Goal: Task Accomplishment & Management: Complete application form

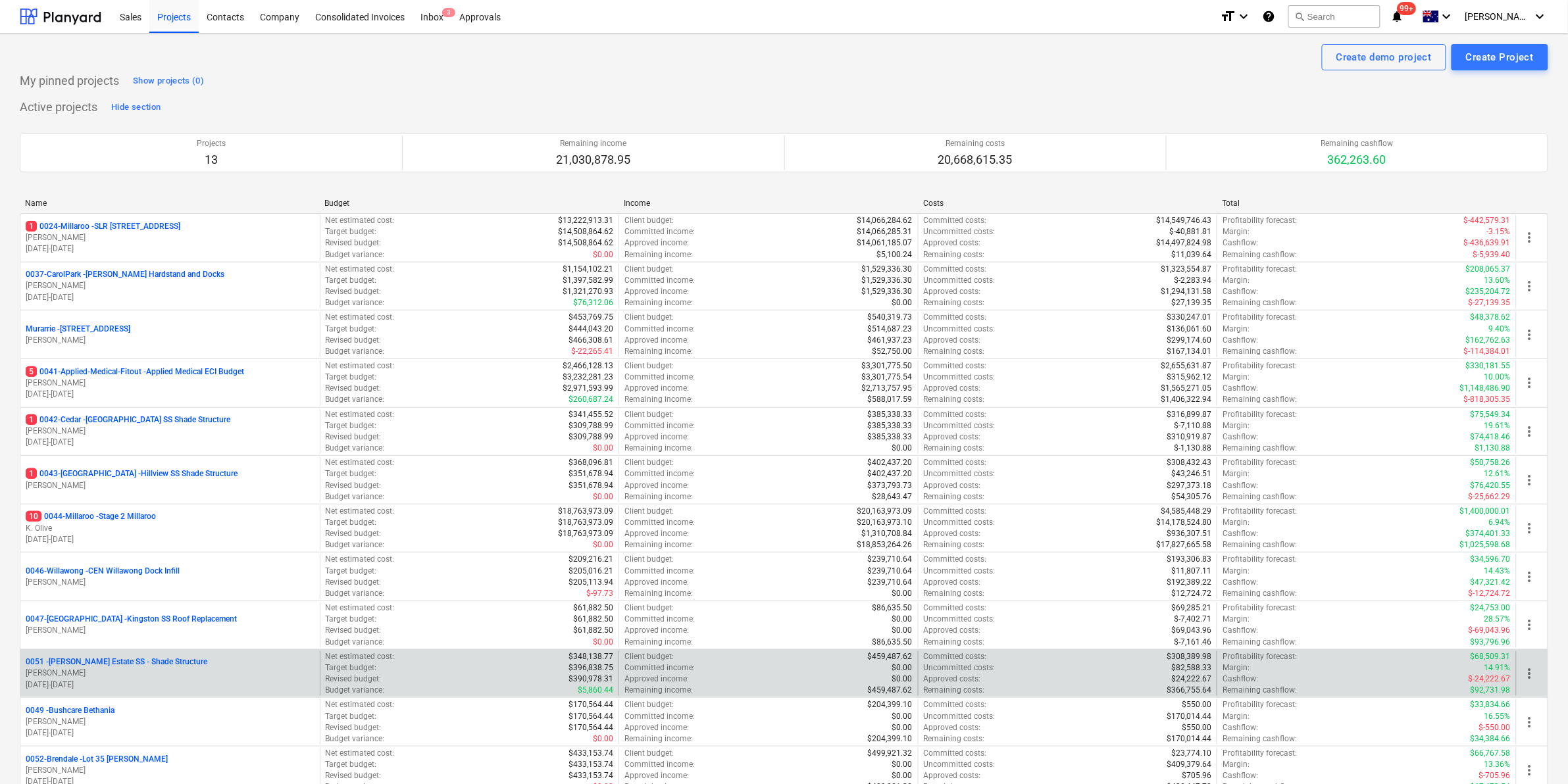
scroll to position [165, 0]
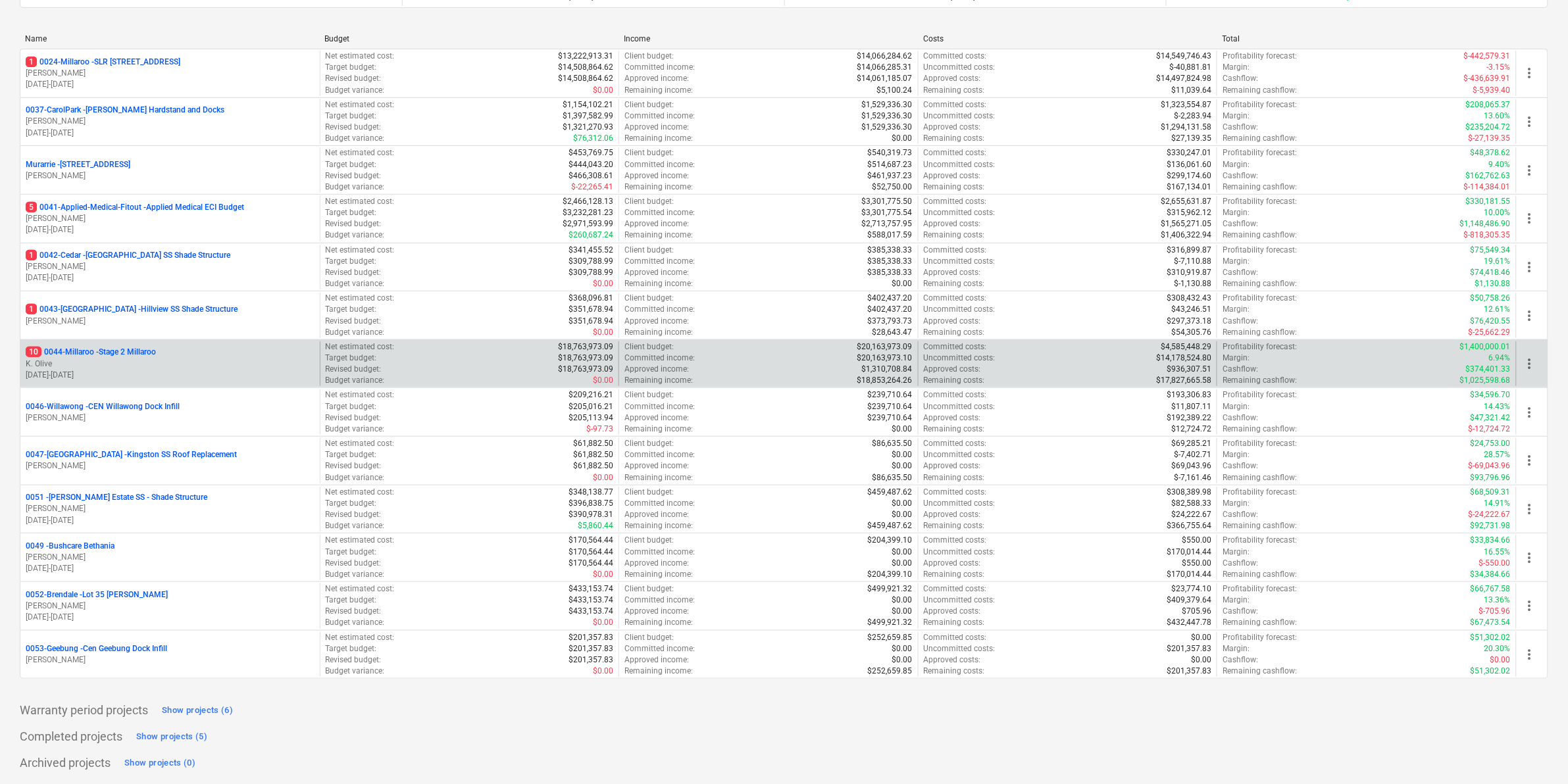
click at [123, 348] on p "10 0044-Millaroo - Stage 2 Millaroo" at bounding box center [90, 352] width 130 height 12
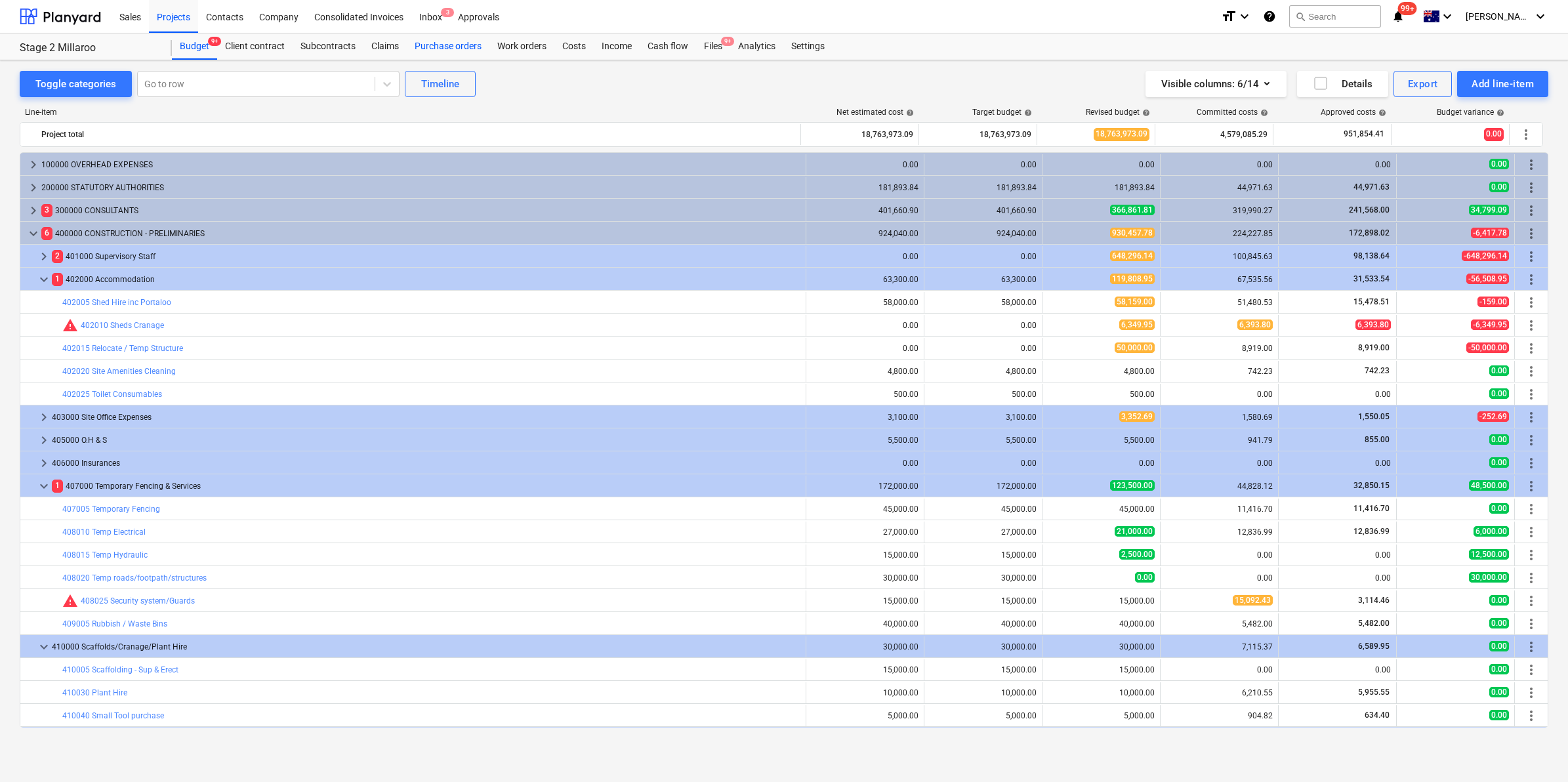
click at [445, 47] on div "Purchase orders" at bounding box center [448, 46] width 83 height 26
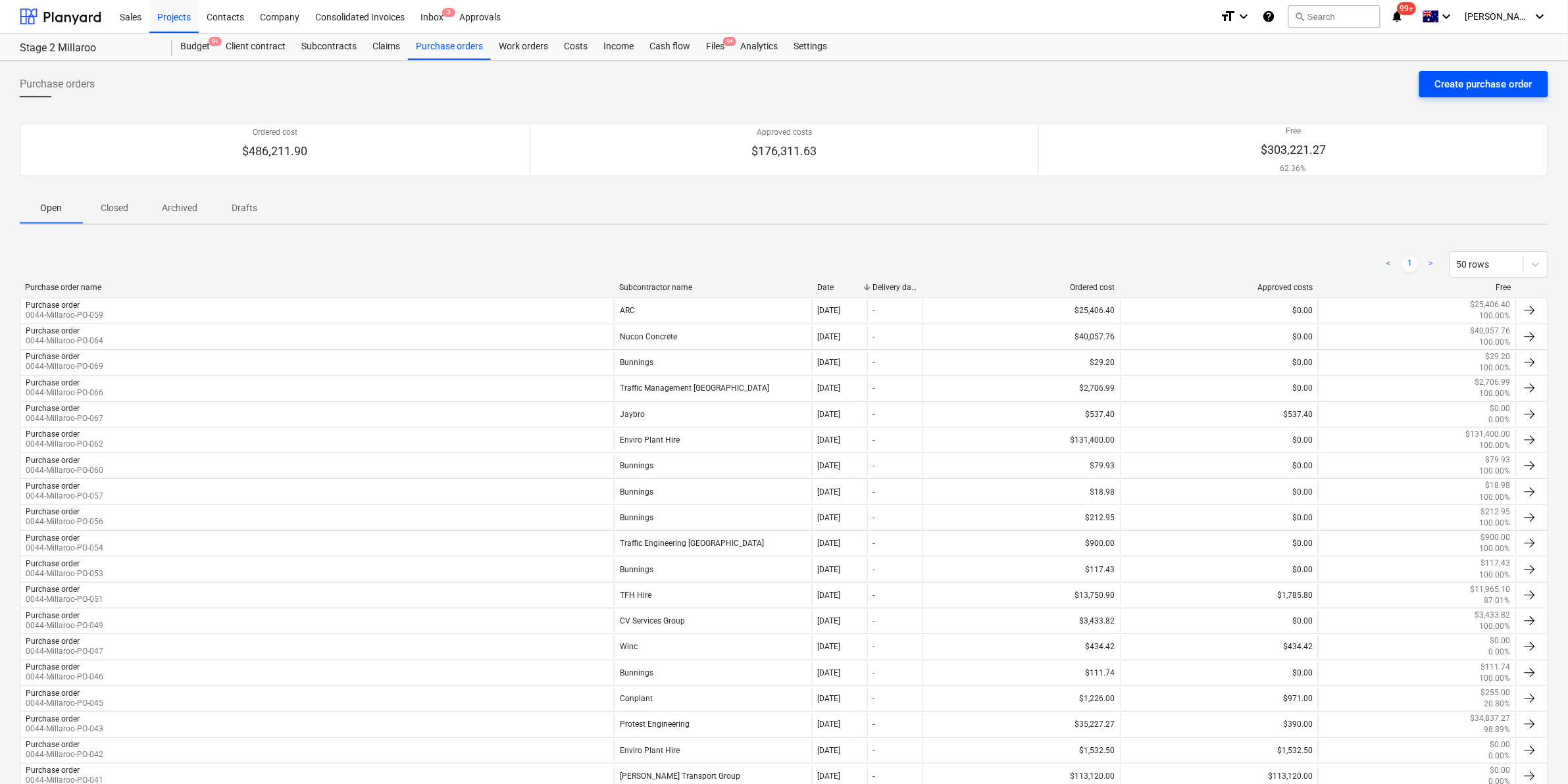
click at [1441, 83] on div "Create purchase order" at bounding box center [1482, 85] width 97 height 17
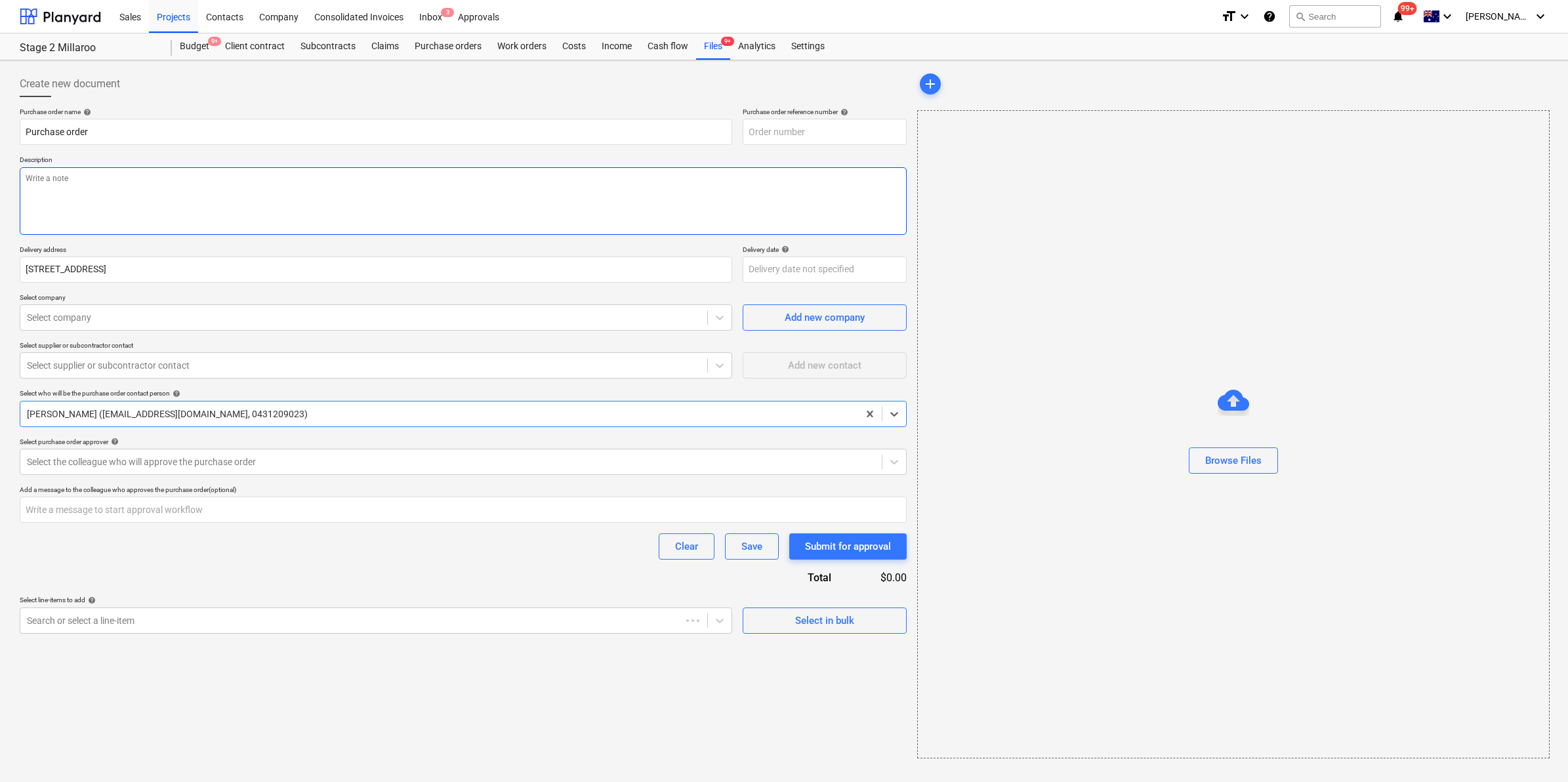
click at [244, 201] on textarea at bounding box center [463, 201] width 888 height 67
type textarea "x"
type input "0044-Millaroo-PO-073"
type textarea "x"
type textarea "p"
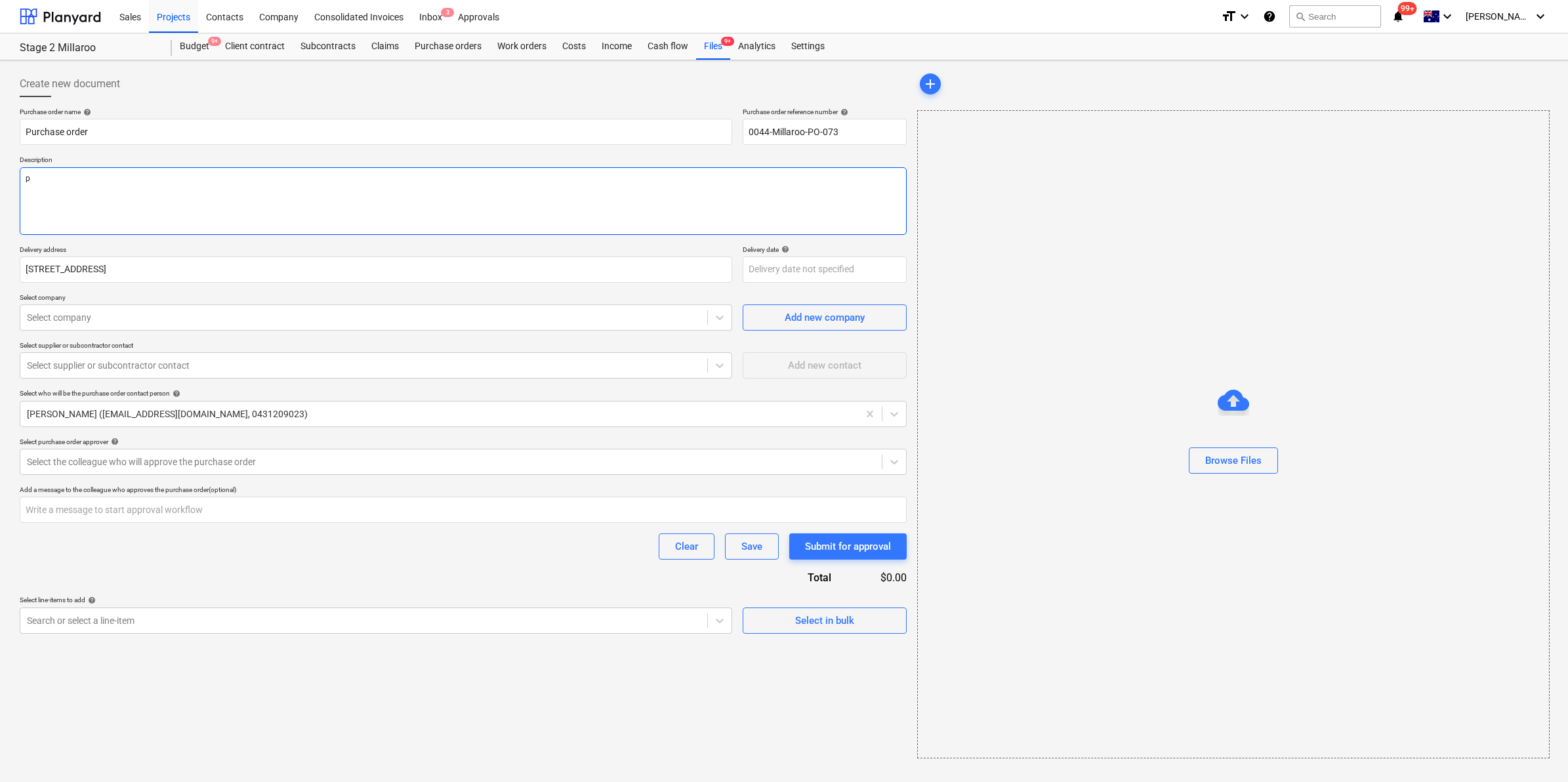
type textarea "x"
type textarea "po"
type textarea "x"
type textarea "pokewr"
type textarea "x"
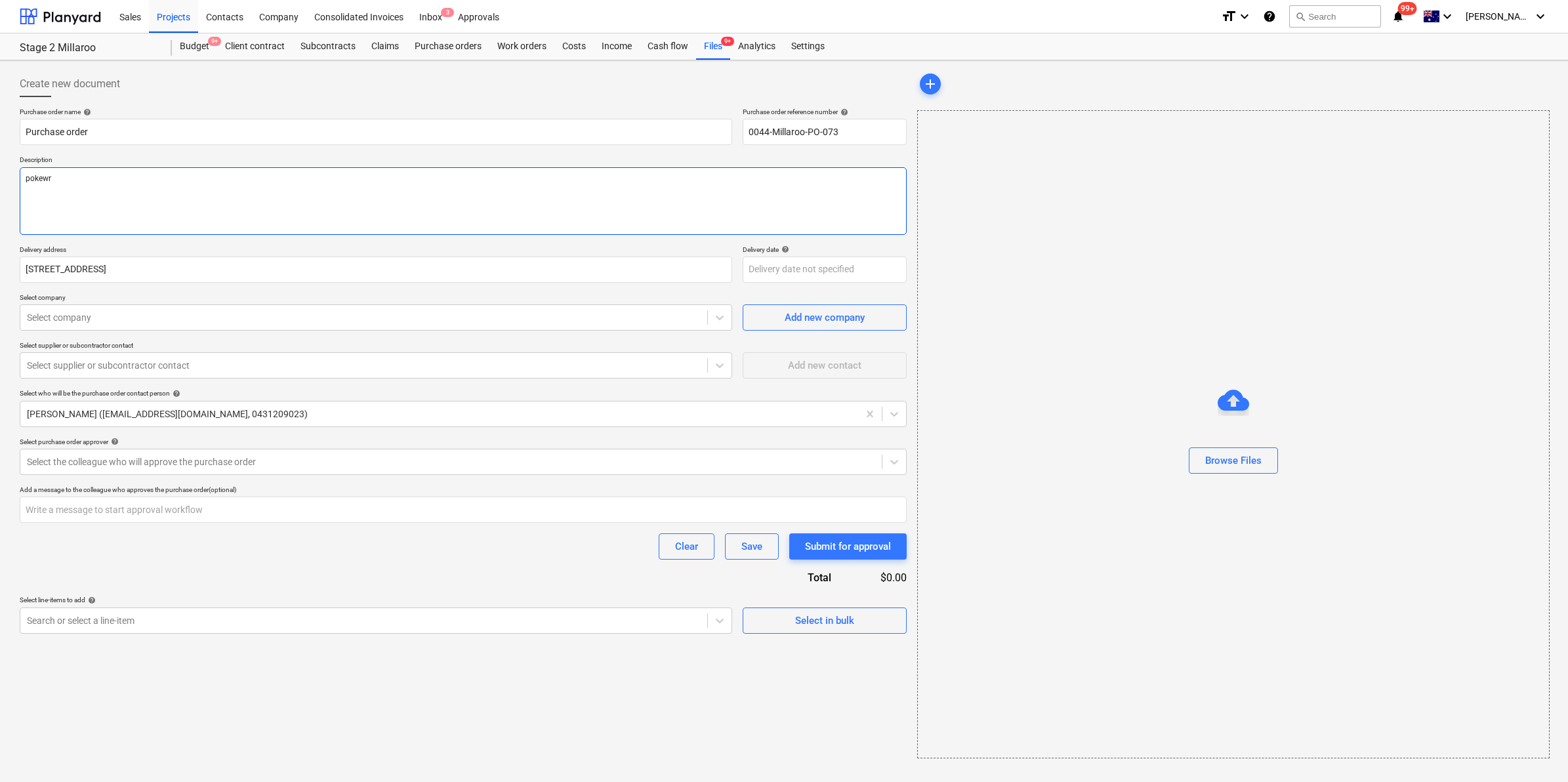
type textarea "pokew"
type textarea "x"
type textarea "poke"
type textarea "x"
type textarea "pokee"
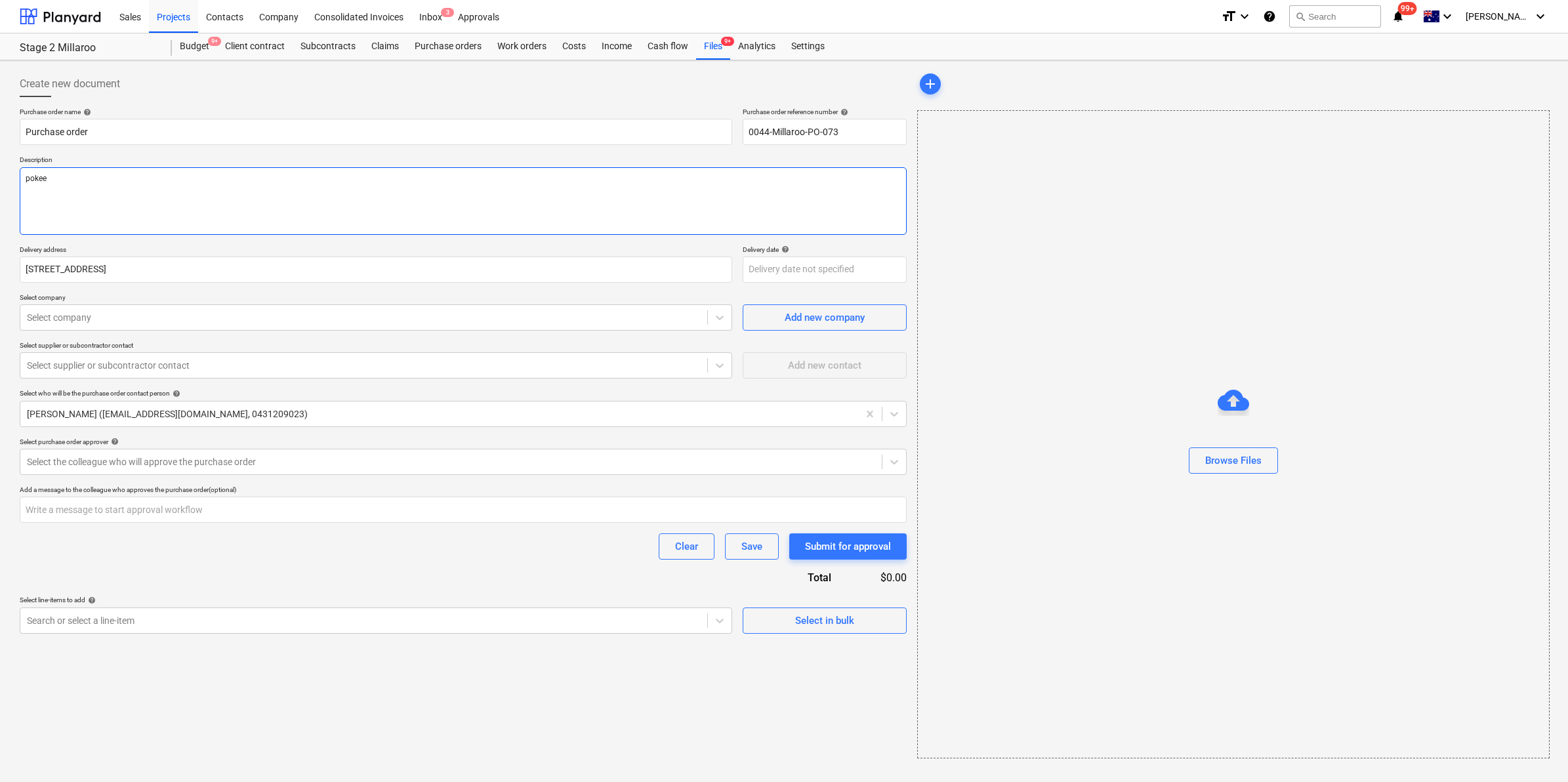
type textarea "x"
type textarea "pokeer"
type textarea "x"
type textarea "pokee"
type textarea "x"
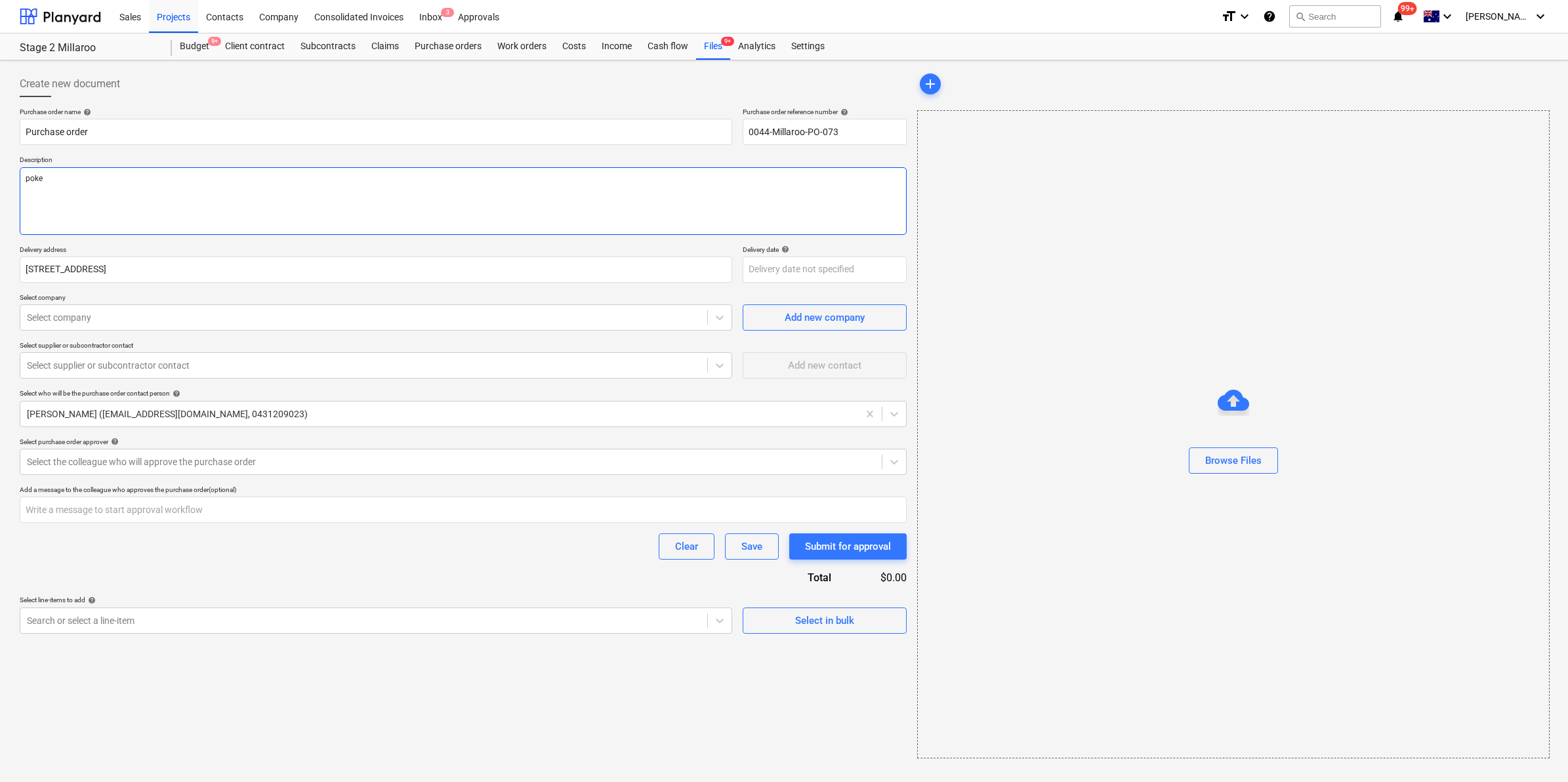
type textarea "poker"
type textarea "x"
type textarea "poker"
type textarea "x"
type textarea "poker f"
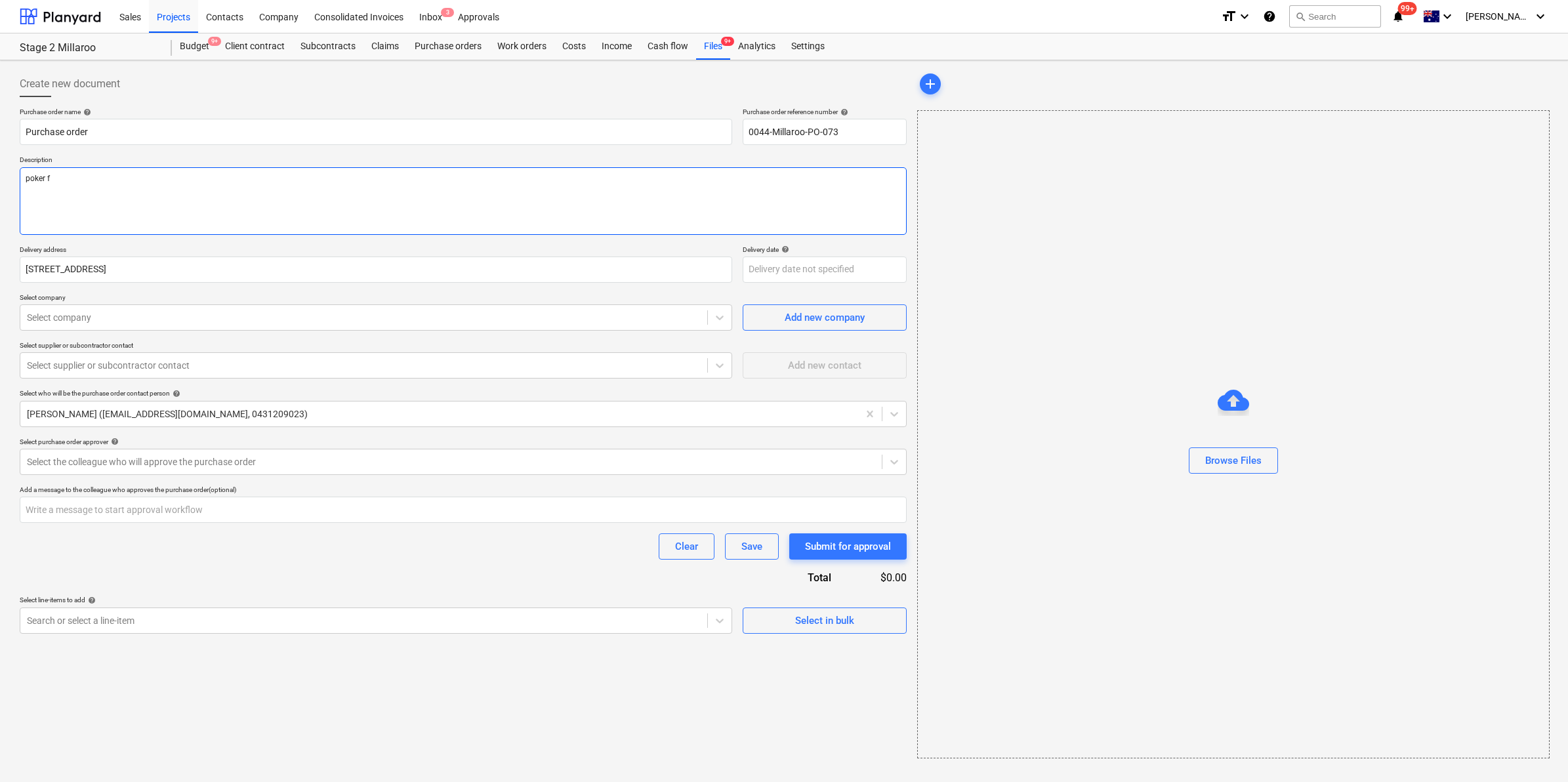
type textarea "x"
type textarea "poker fo"
type textarea "x"
type textarea "poker for"
type textarea "x"
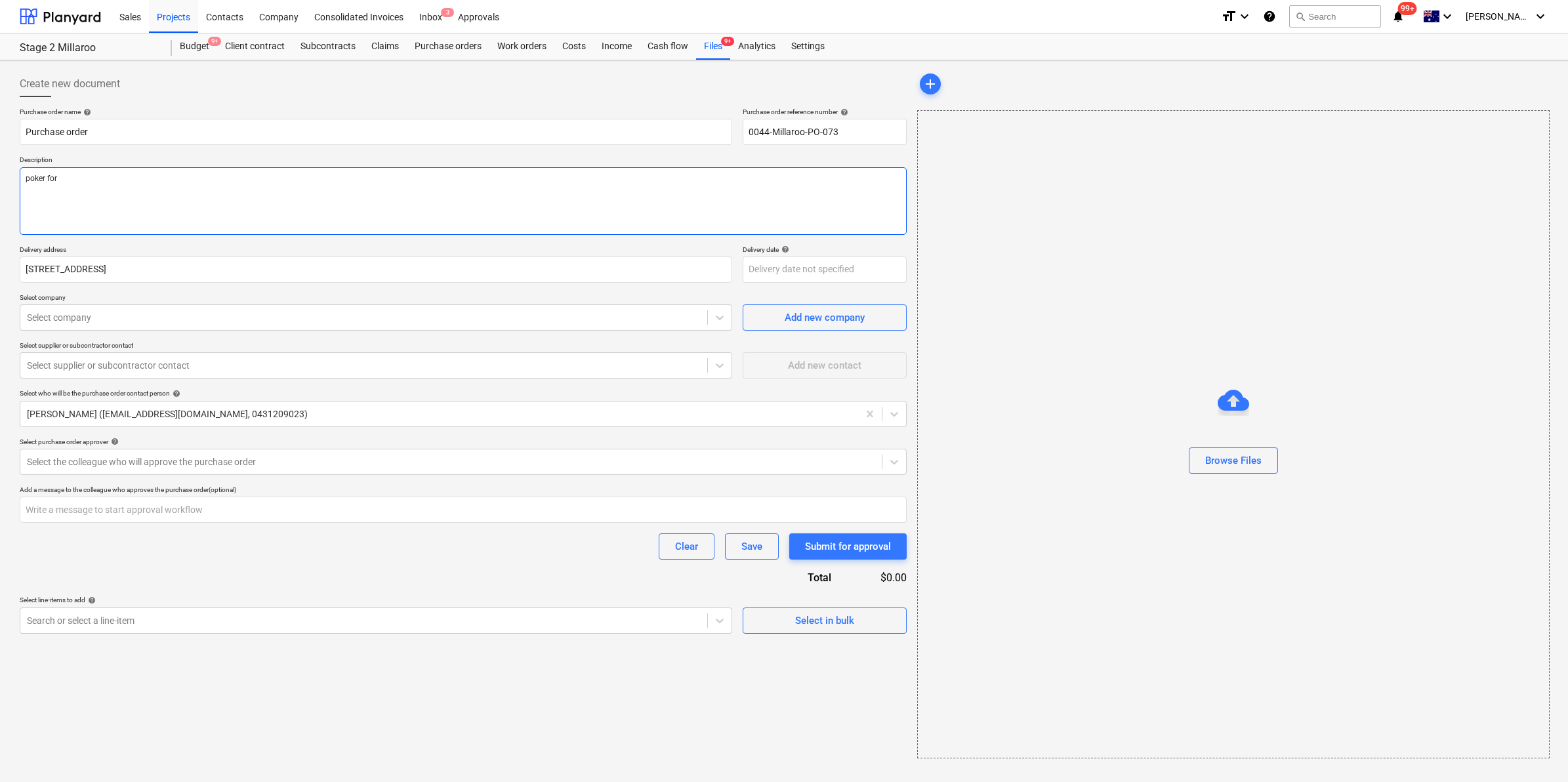
type textarea "poker for"
type textarea "x"
type textarea "poker for vi"
type textarea "x"
type textarea "poker for vib"
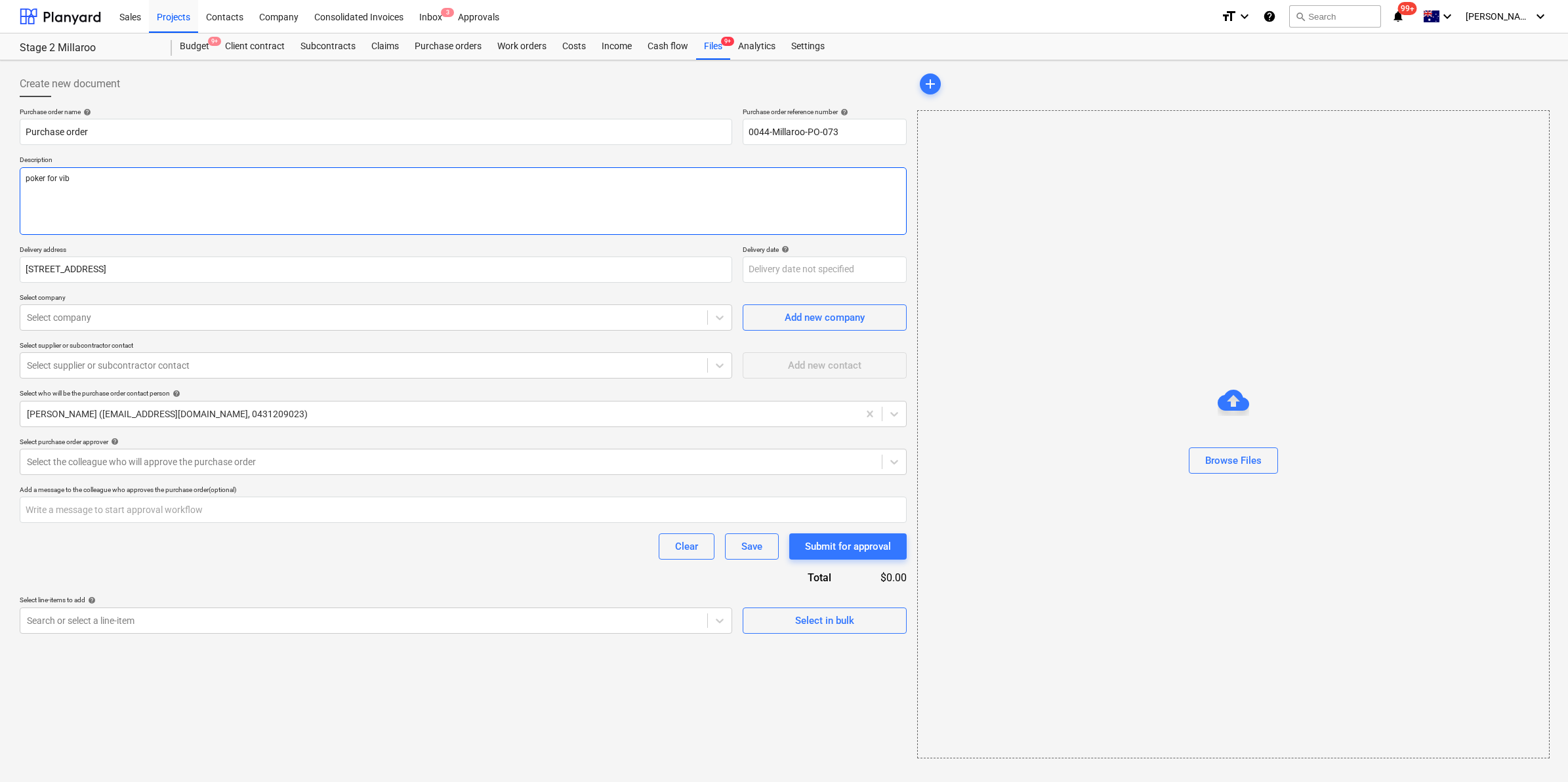
type textarea "x"
type textarea "poker for vibe"
type textarea "x"
type textarea "poker for vibe"
type textarea "x"
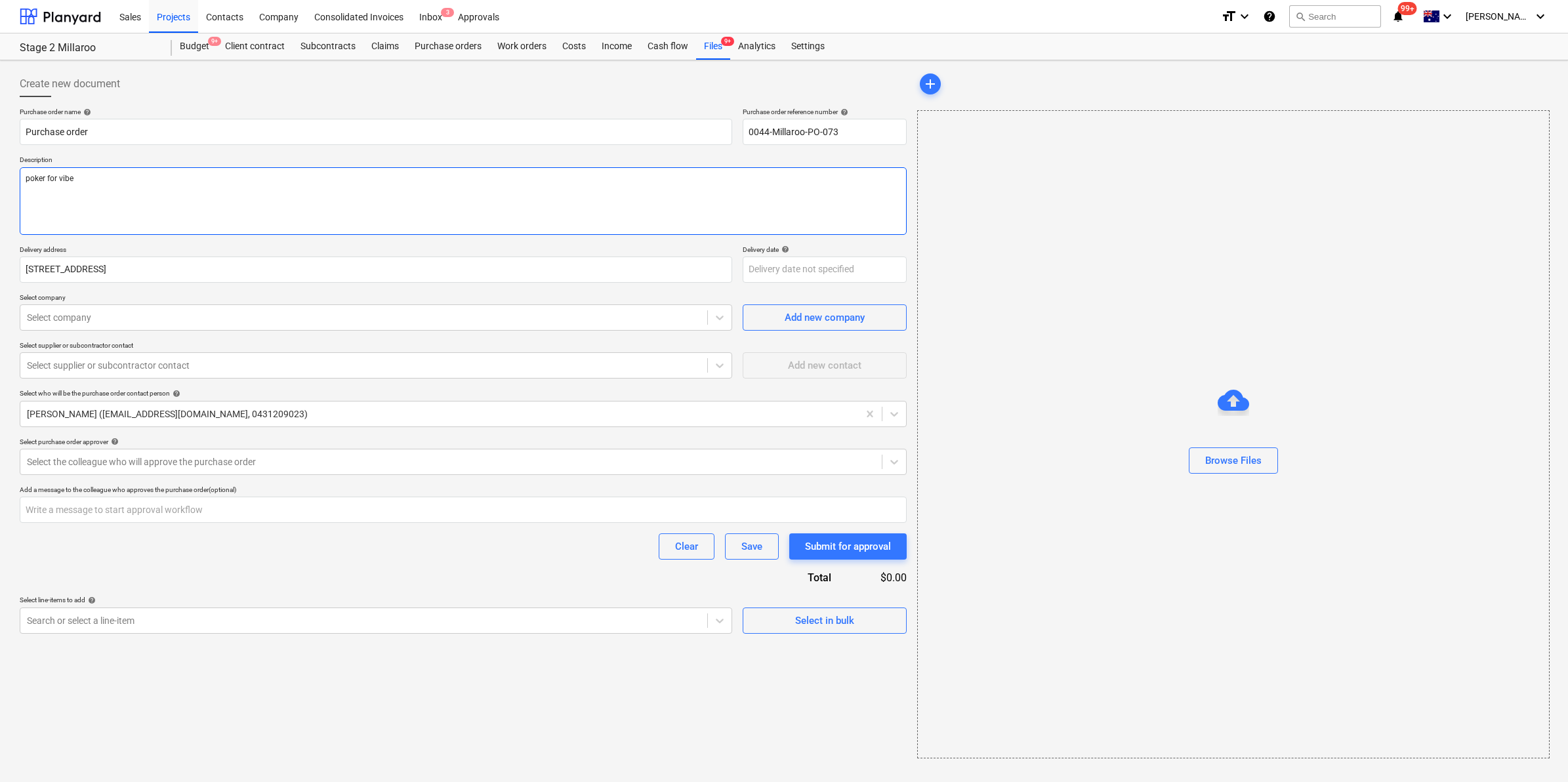
type textarea "poker for vibe"
type textarea "x"
type textarea "poker for vib"
type textarea "x"
type textarea "poker for vibr"
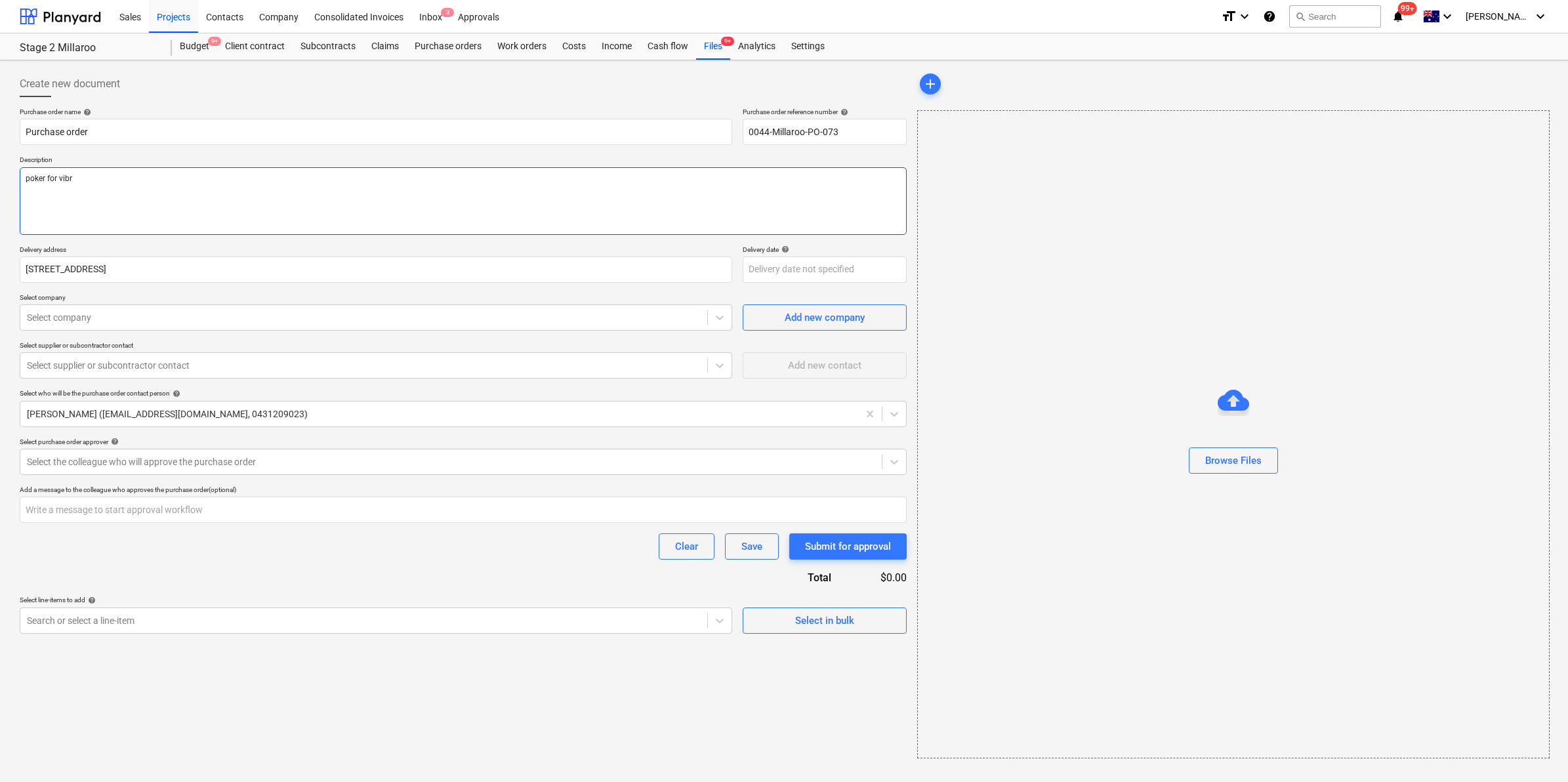
type textarea "x"
type textarea "poker for vibra"
type textarea "x"
type textarea "poker for vibrat"
type textarea "x"
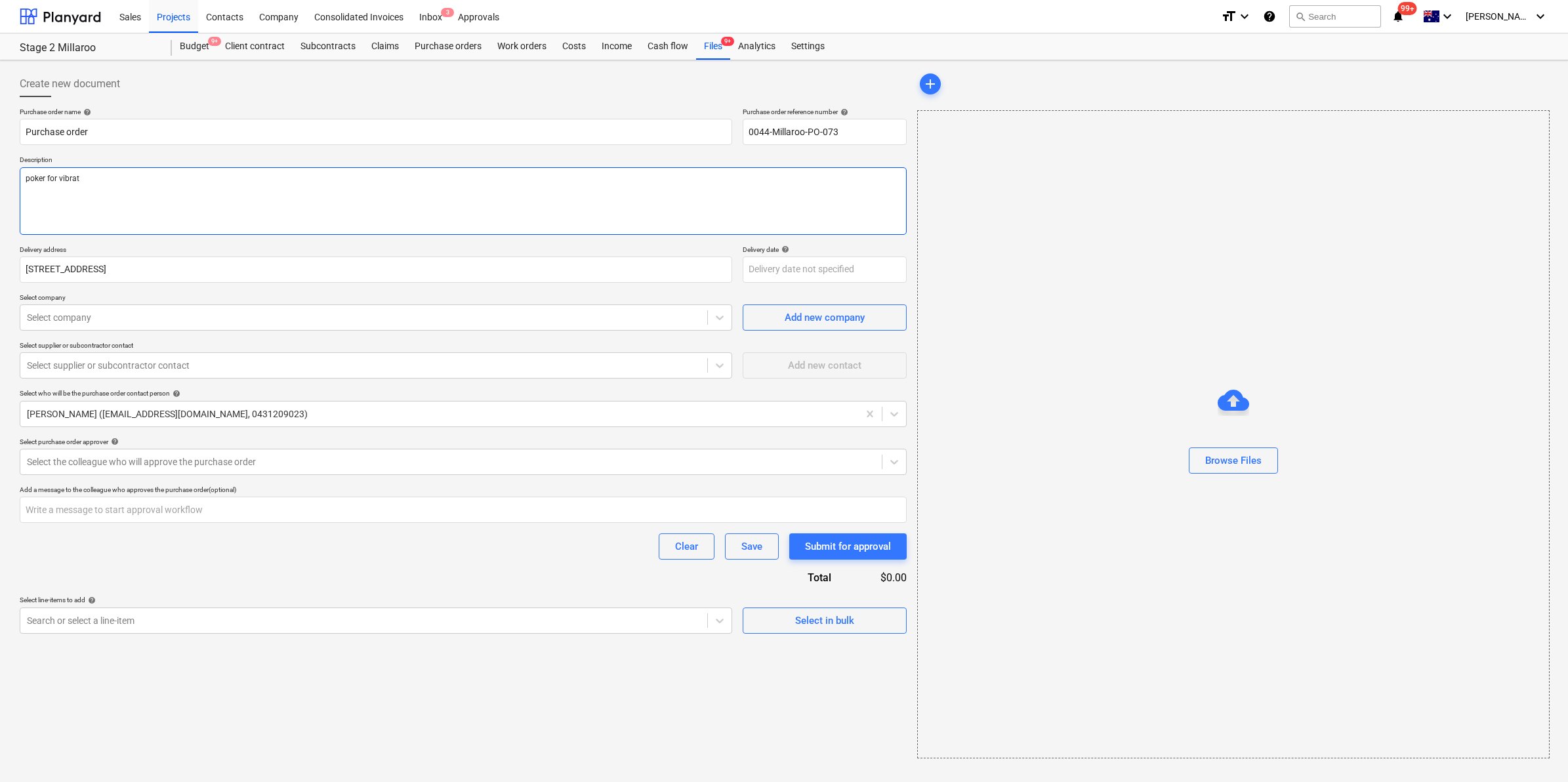
type textarea "poker for vibrato"
type textarea "x"
type textarea "poker for vibrator"
type textarea "x"
type textarea "poker for vibrator"
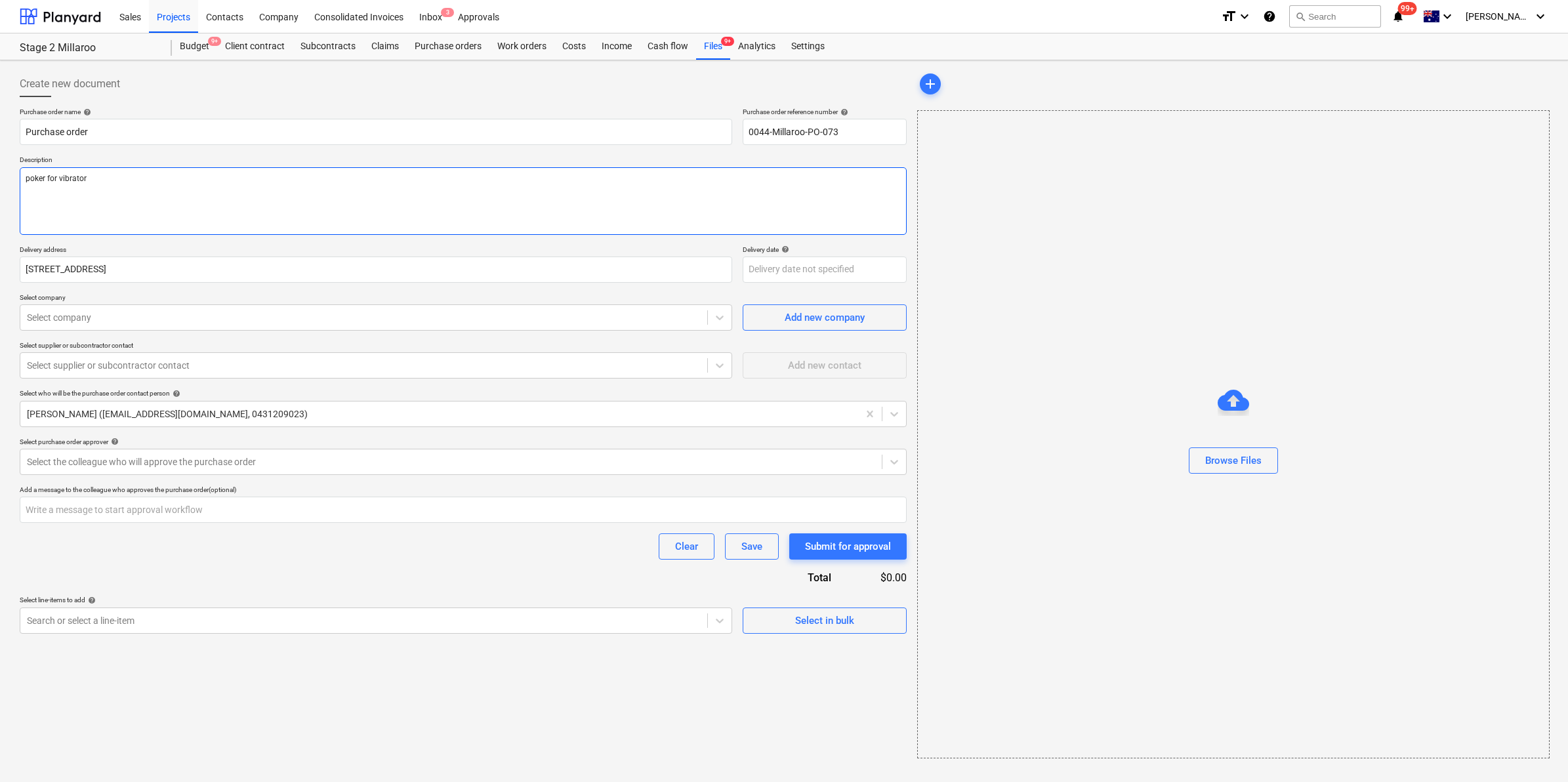
type textarea "x"
type textarea "poker for vibrator en"
type textarea "x"
type textarea "poker for vibrator engi"
type textarea "x"
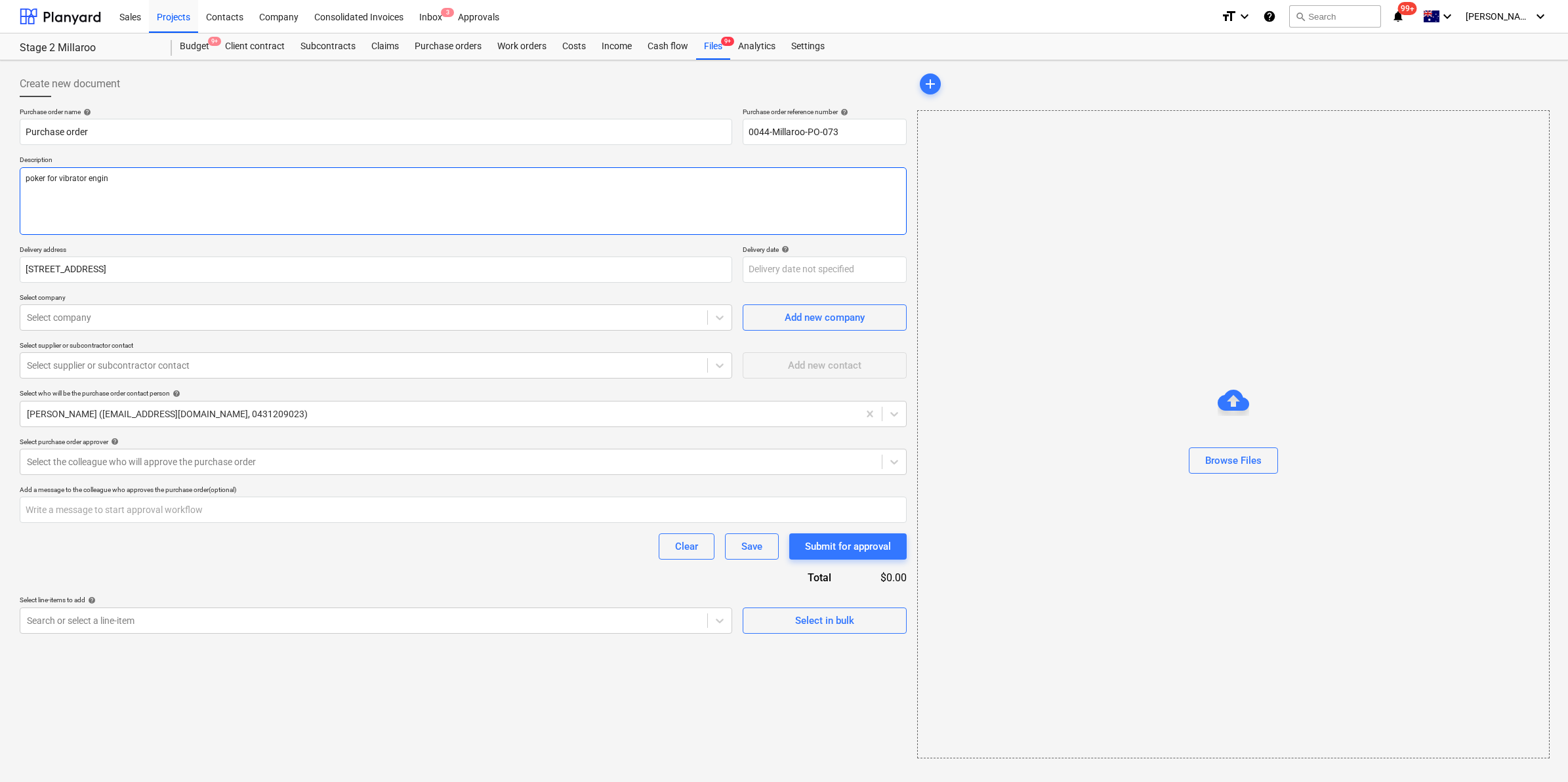
type textarea "poker for vibrator engine"
type textarea "x"
type textarea "poker for vibrator engine"
type textarea "x"
type textarea "poker for vibrator engine"
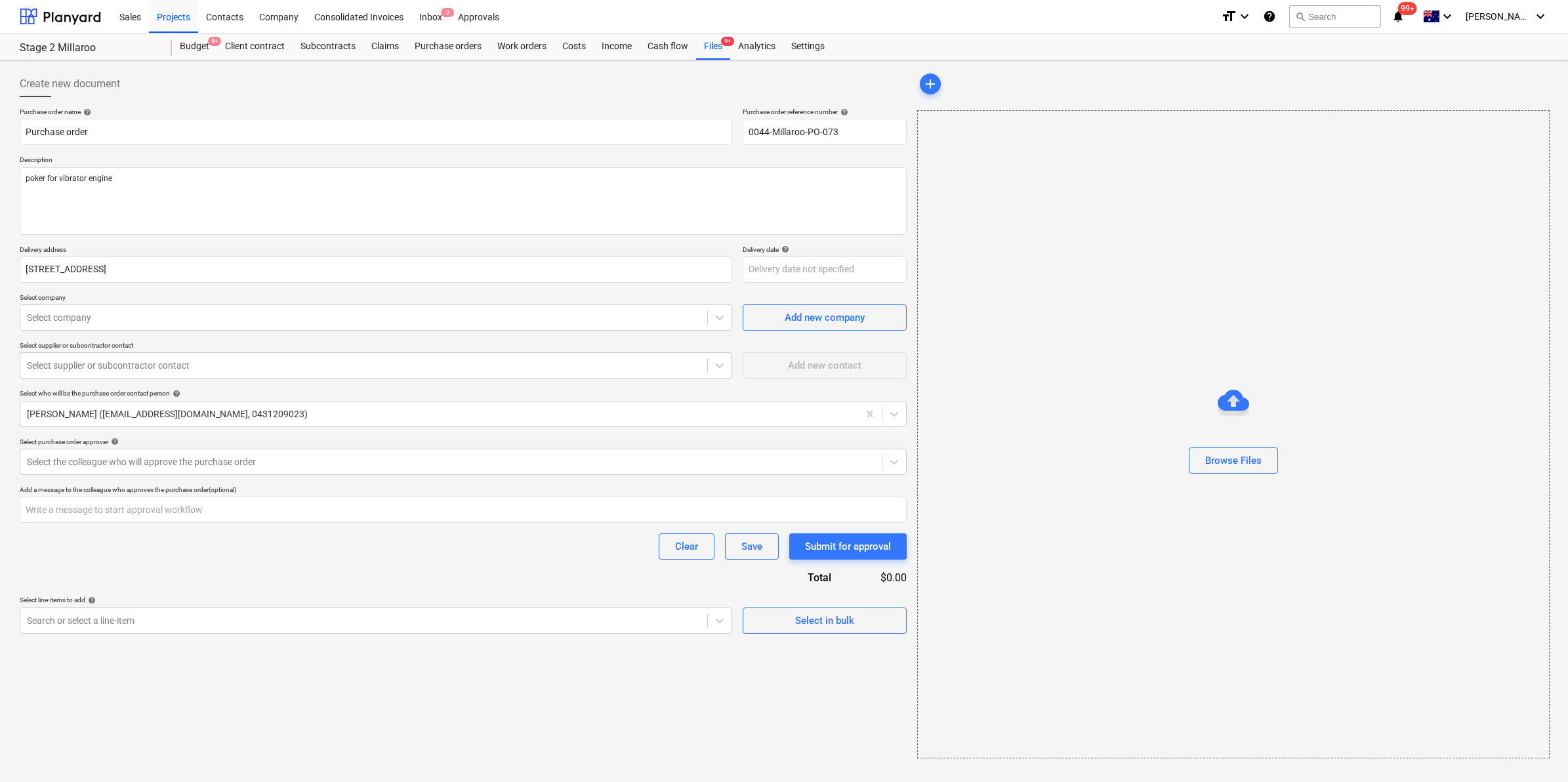
type textarea "x"
click at [275, 595] on div "Purchase order name help Purchase order Purchase order reference number help 00…" at bounding box center [463, 370] width 888 height 526
click at [123, 317] on div at bounding box center [364, 318] width 674 height 13
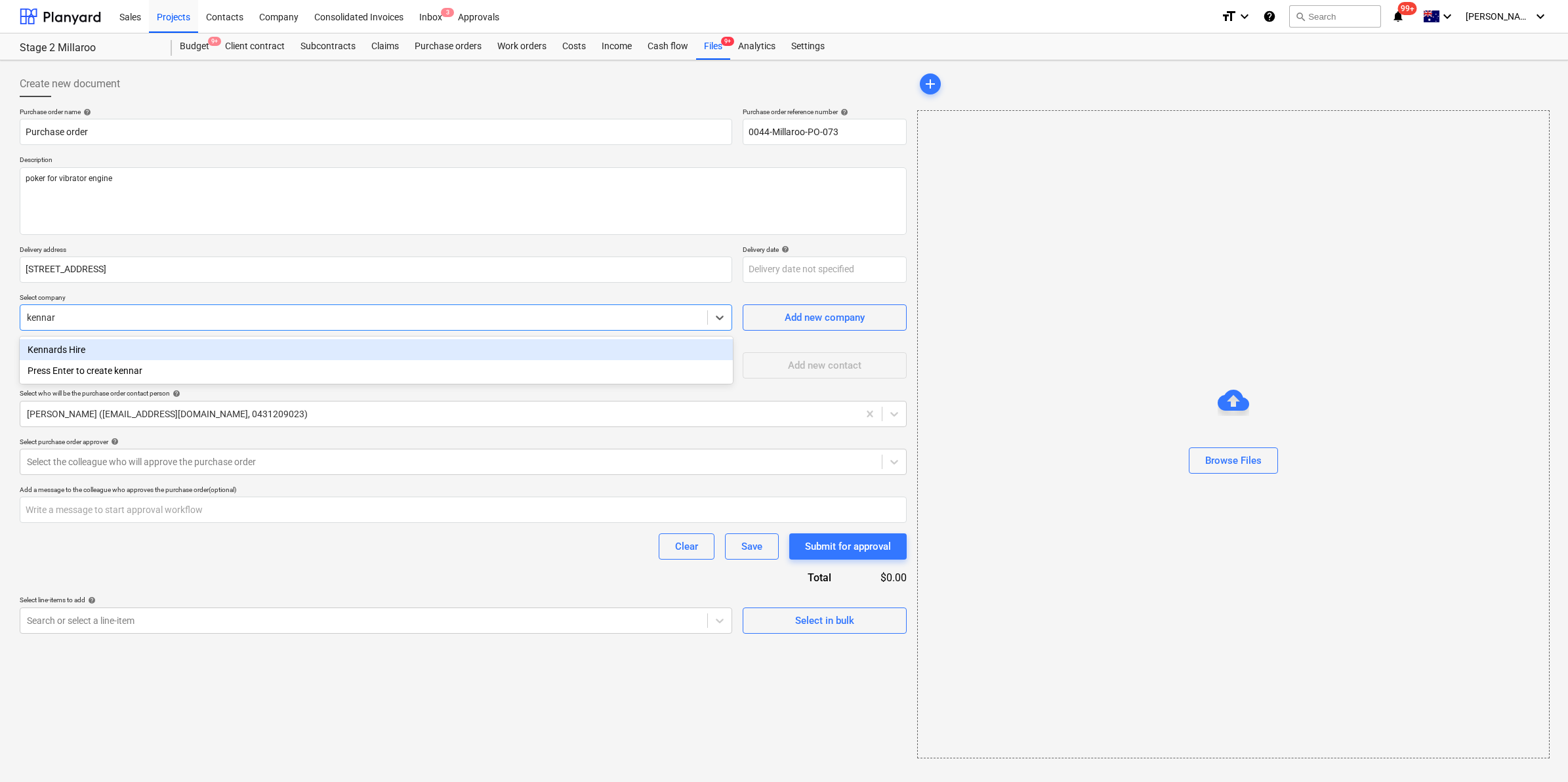
type input "[PERSON_NAME]"
click at [184, 454] on div "Select the colleague who will approve the purchase order" at bounding box center [451, 462] width 862 height 18
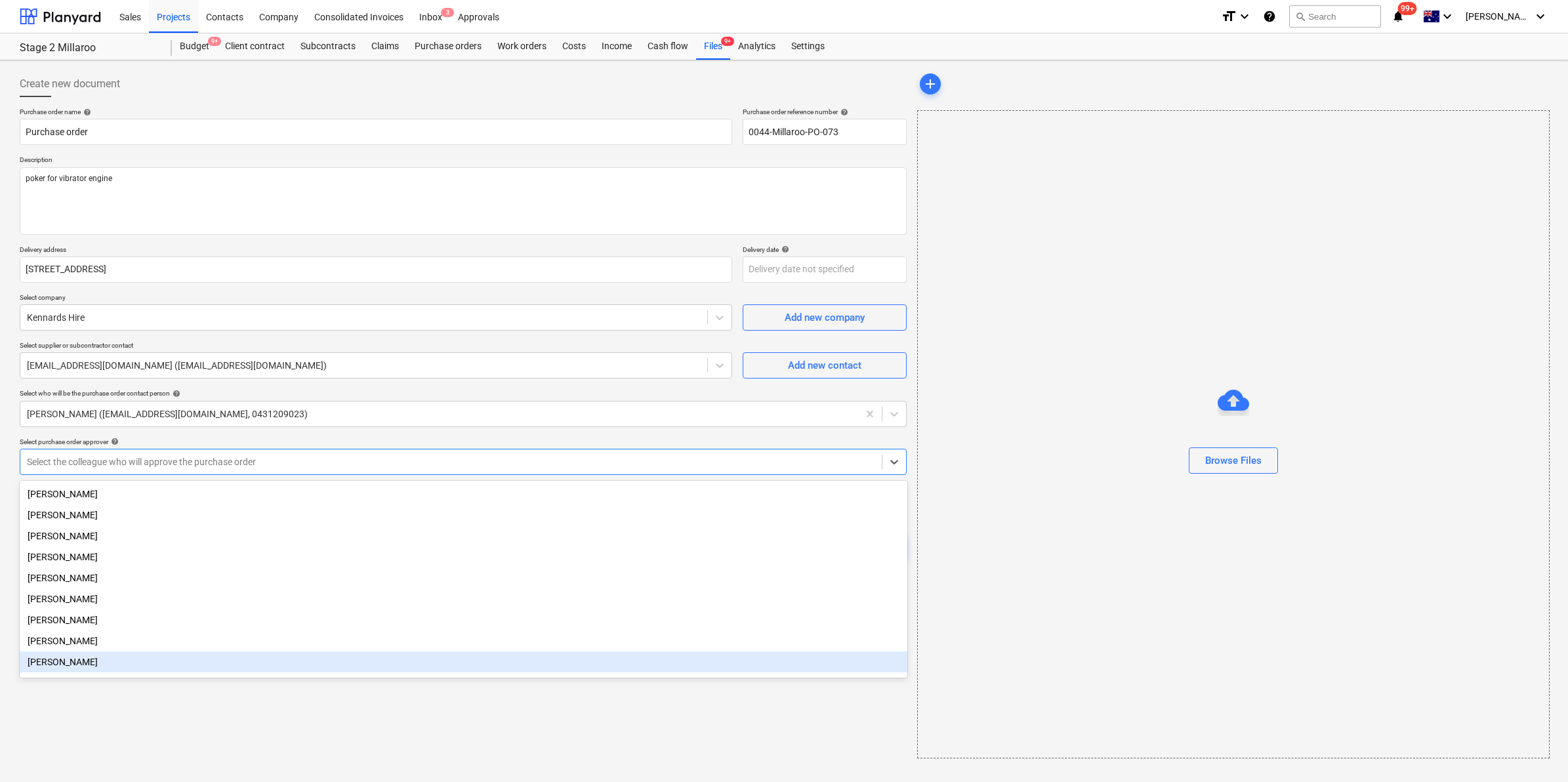
click at [83, 671] on div "[PERSON_NAME]" at bounding box center [463, 662] width 888 height 21
type textarea "x"
click at [208, 742] on div "Create new document Purchase order name help Purchase order Purchase order refe…" at bounding box center [463, 415] width 897 height 699
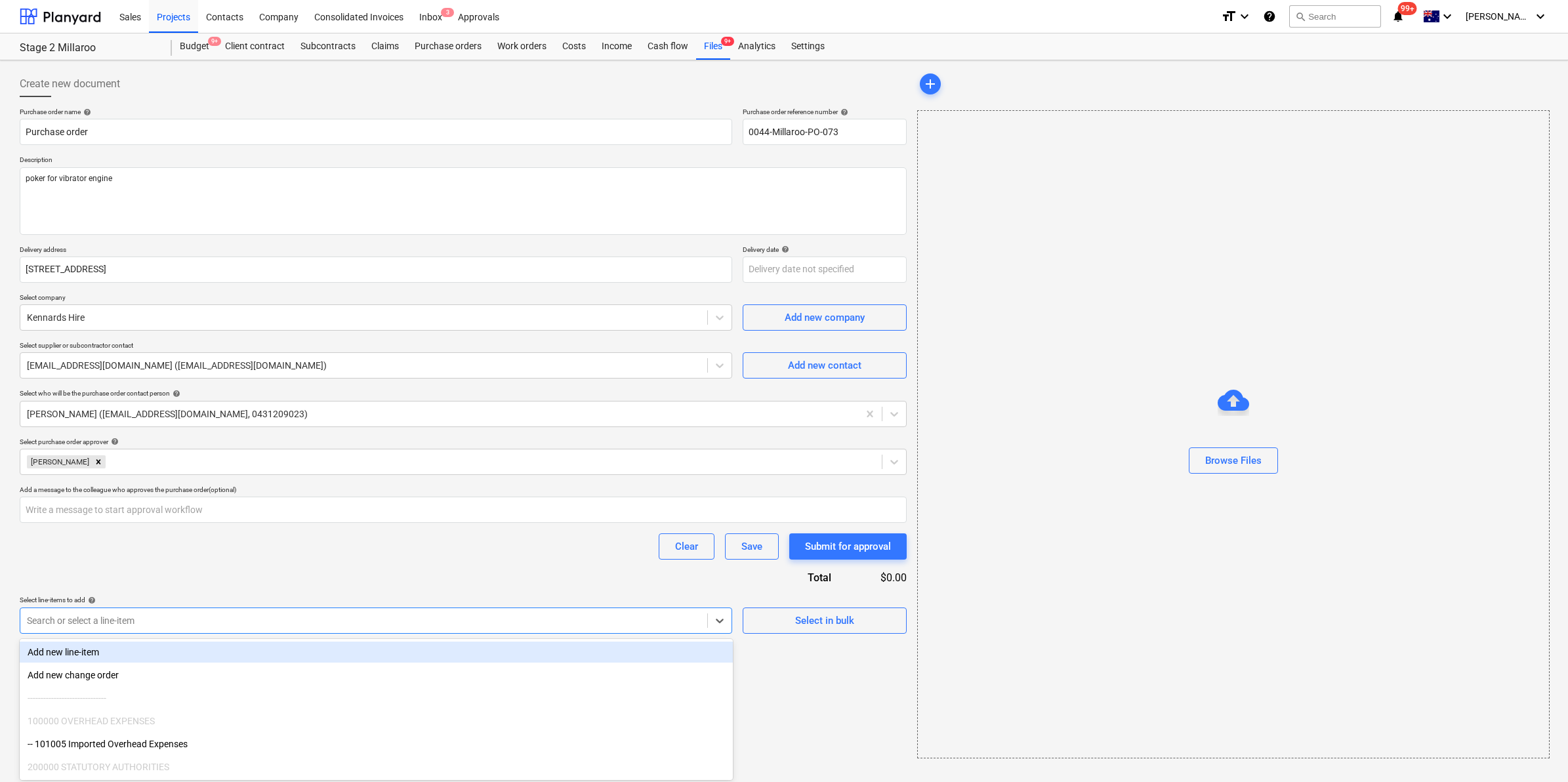
click at [310, 614] on div at bounding box center [364, 621] width 674 height 13
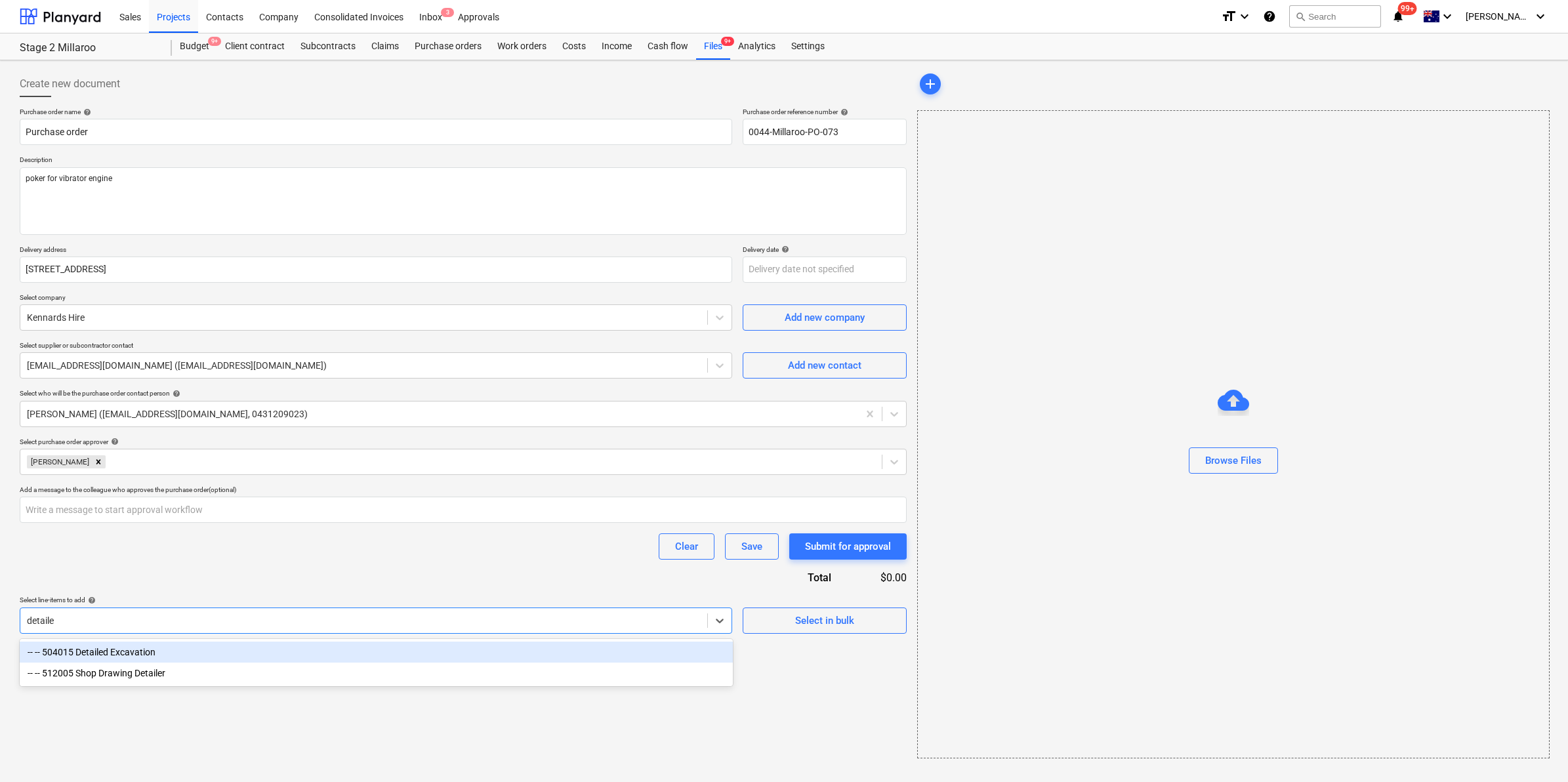
type input "detailed"
type textarea "x"
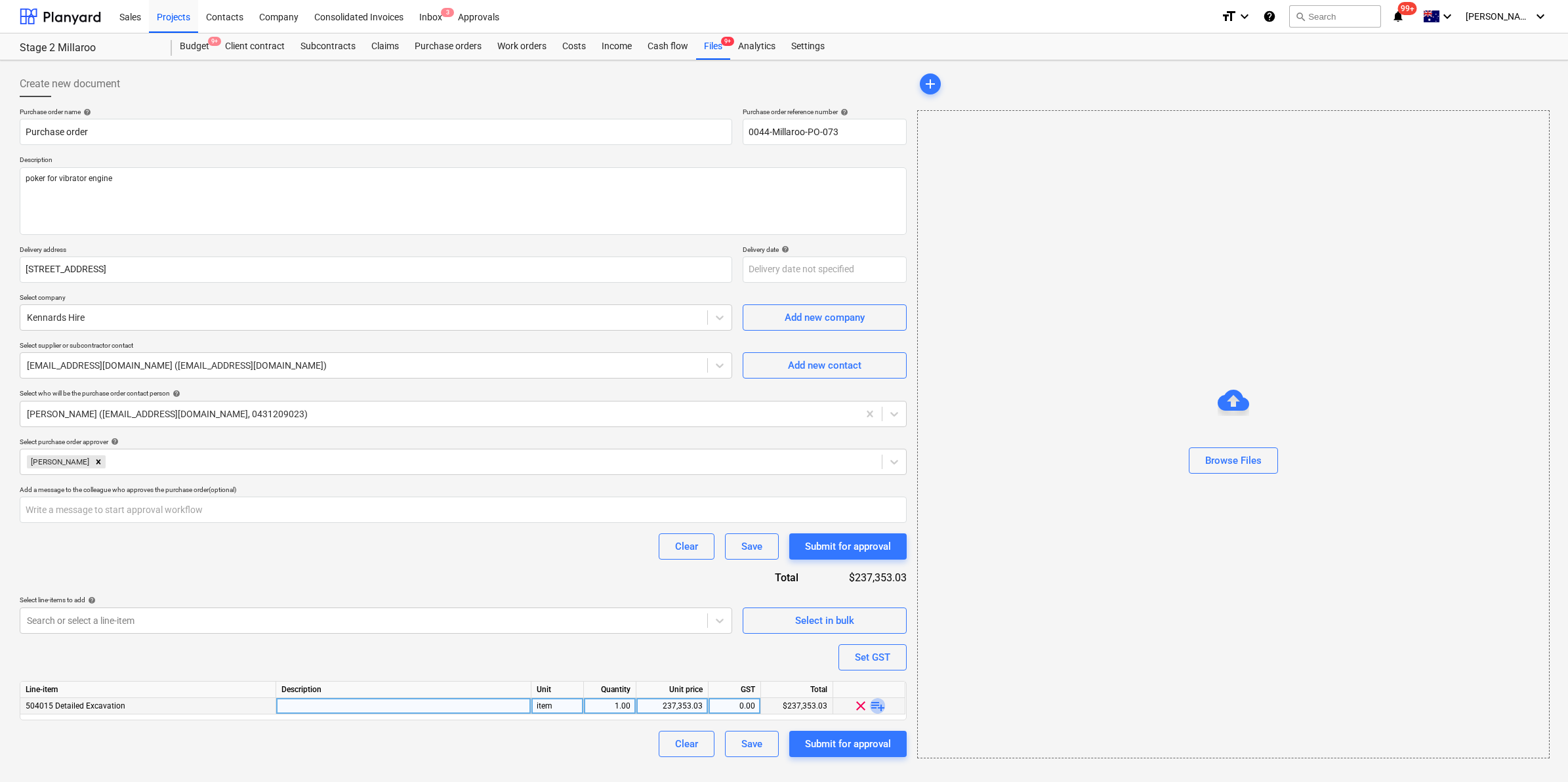
click at [877, 707] on span "playlist_add" at bounding box center [878, 706] width 15 height 15
type textarea "x"
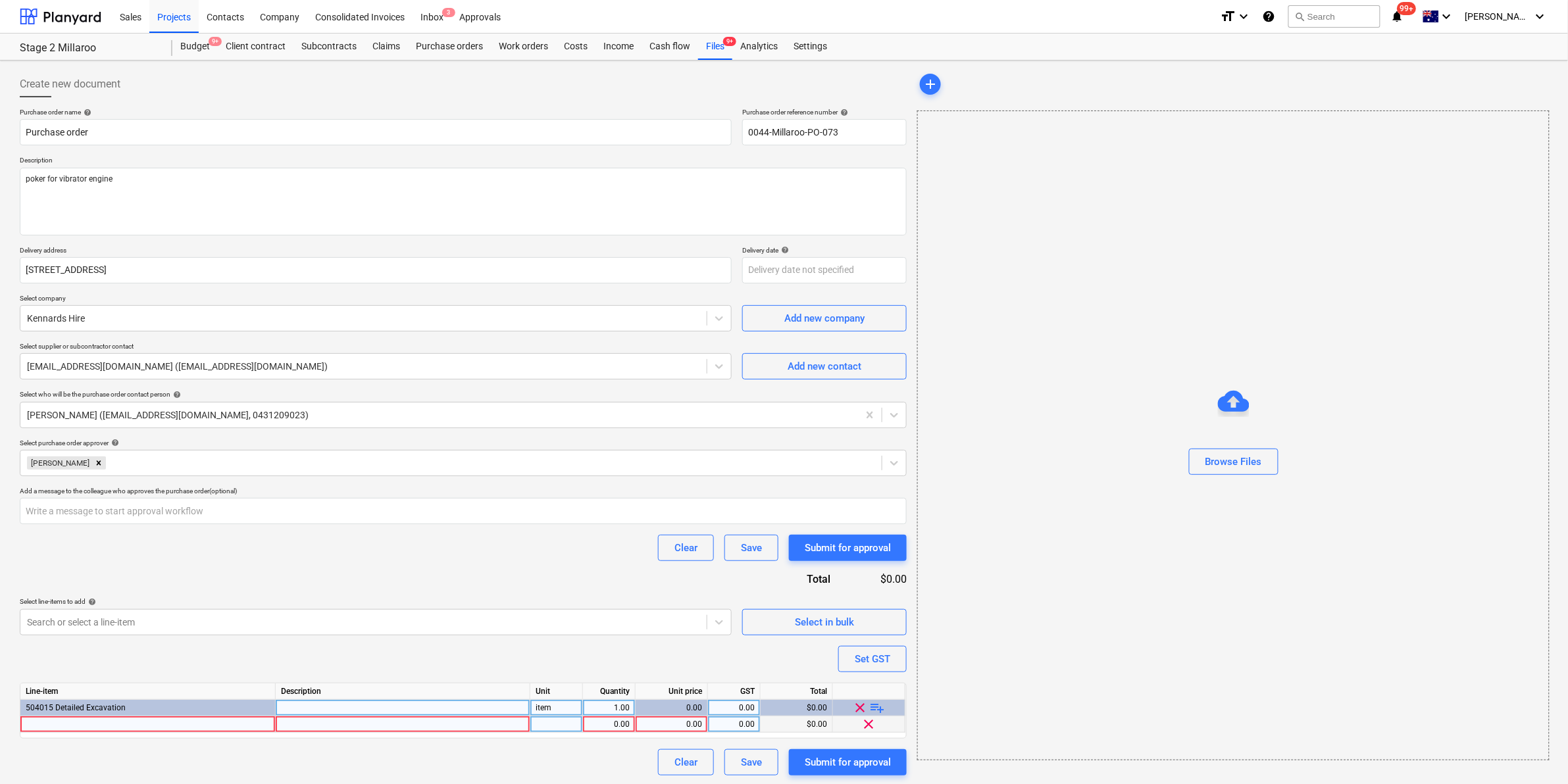
click at [140, 725] on div at bounding box center [147, 724] width 255 height 16
type input "Poker for vibrator engine"
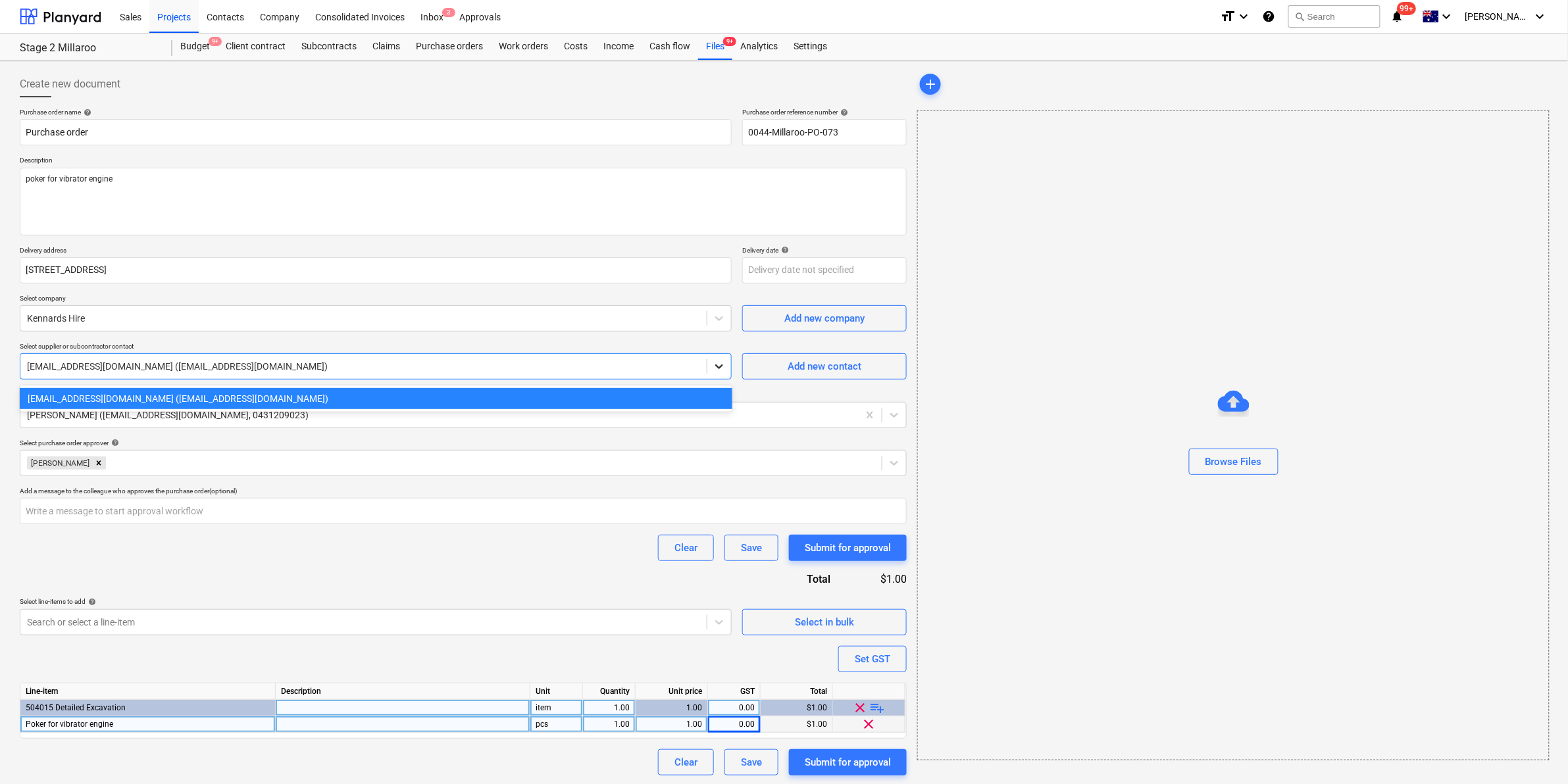
click at [724, 366] on icon at bounding box center [720, 367] width 13 height 13
click at [637, 392] on div "[EMAIL_ADDRESS][DOMAIN_NAME] ([EMAIL_ADDRESS][DOMAIN_NAME])" at bounding box center [376, 398] width 713 height 21
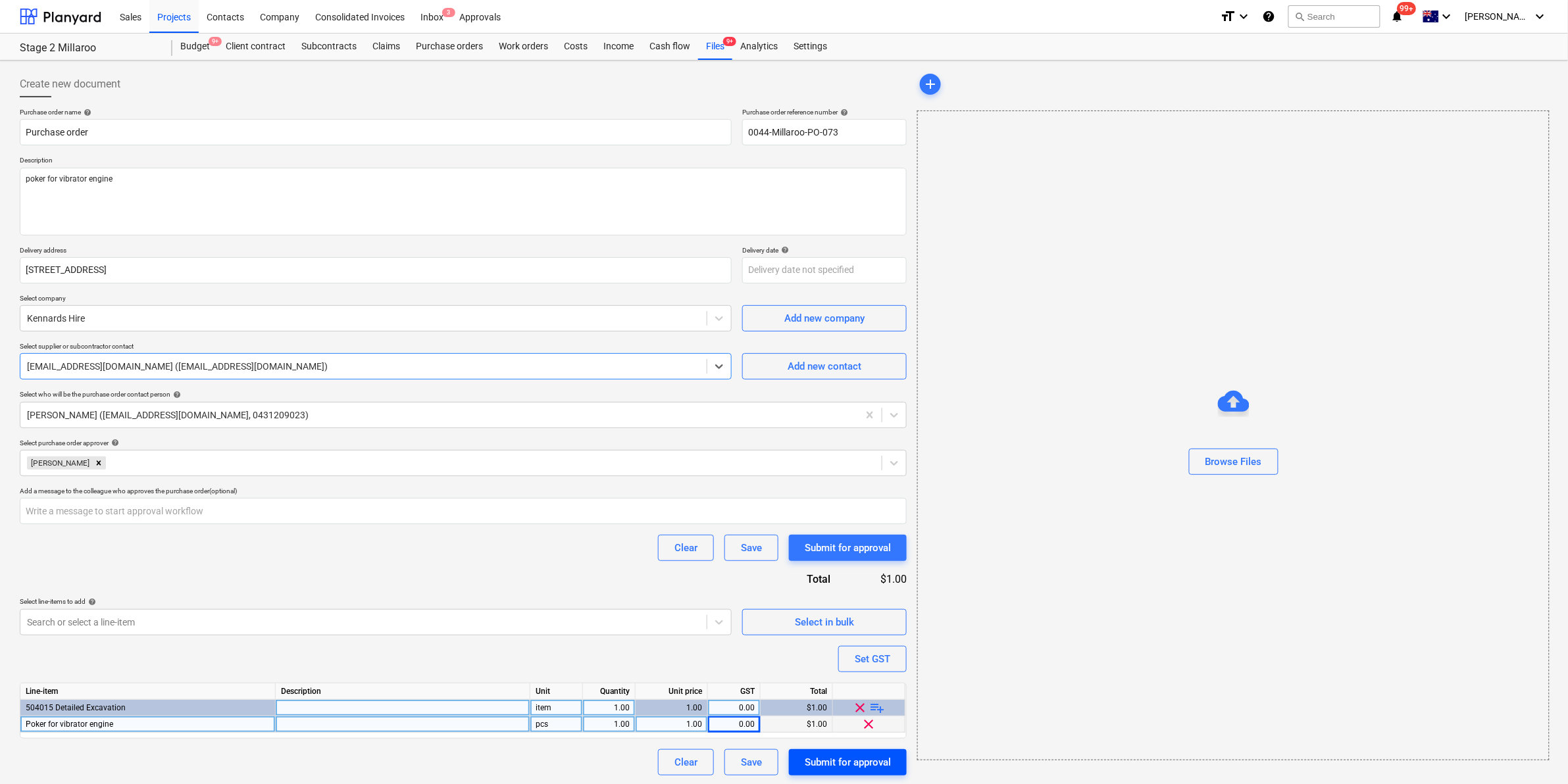
click at [839, 757] on div "Submit for approval" at bounding box center [847, 763] width 87 height 17
type textarea "x"
